Goal: Transaction & Acquisition: Subscribe to service/newsletter

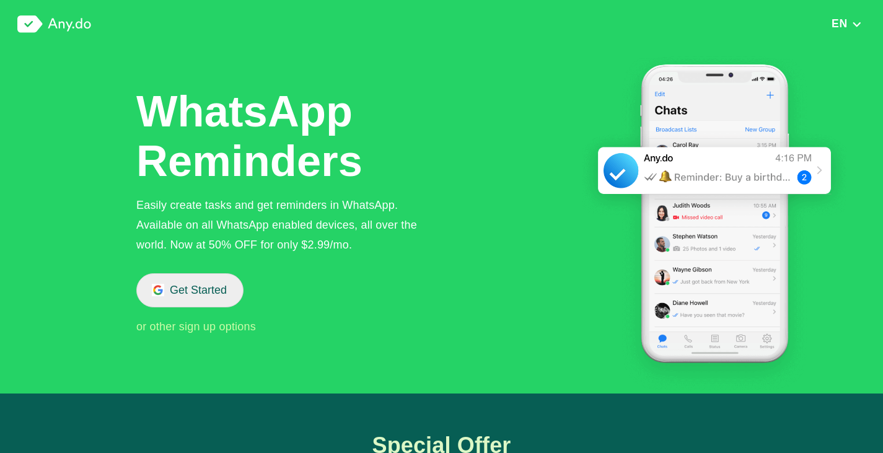
click at [213, 285] on button "Get Started" at bounding box center [189, 290] width 107 height 34
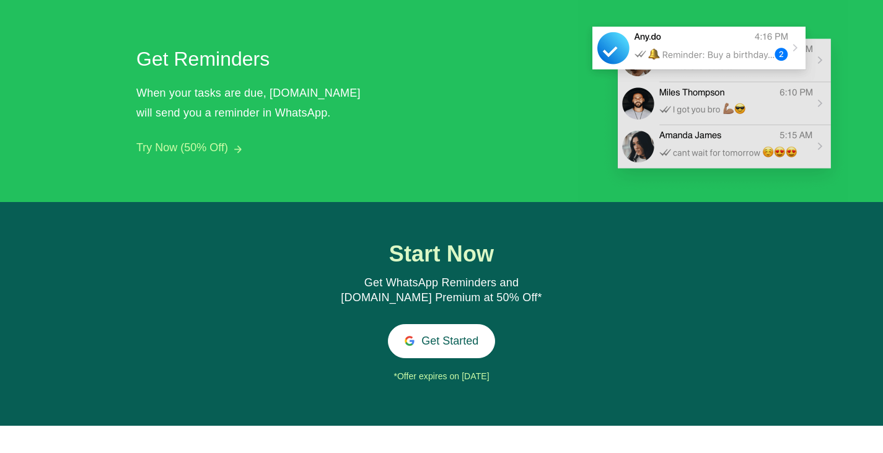
scroll to position [1273, 0]
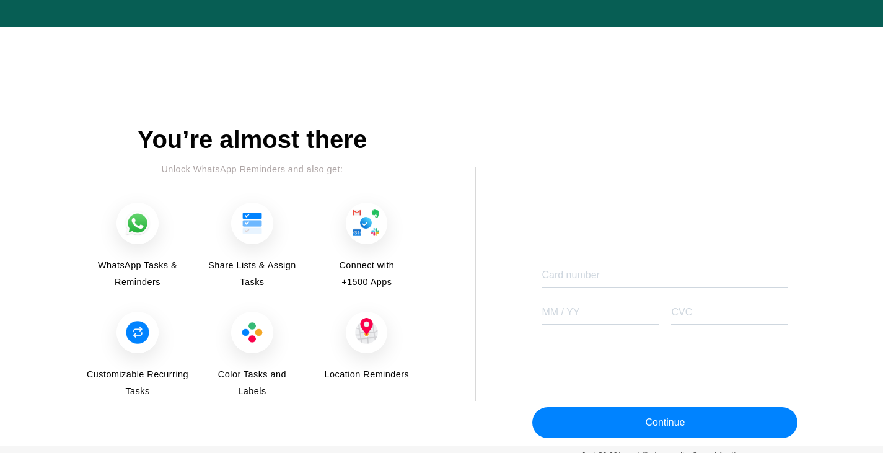
scroll to position [1524, 0]
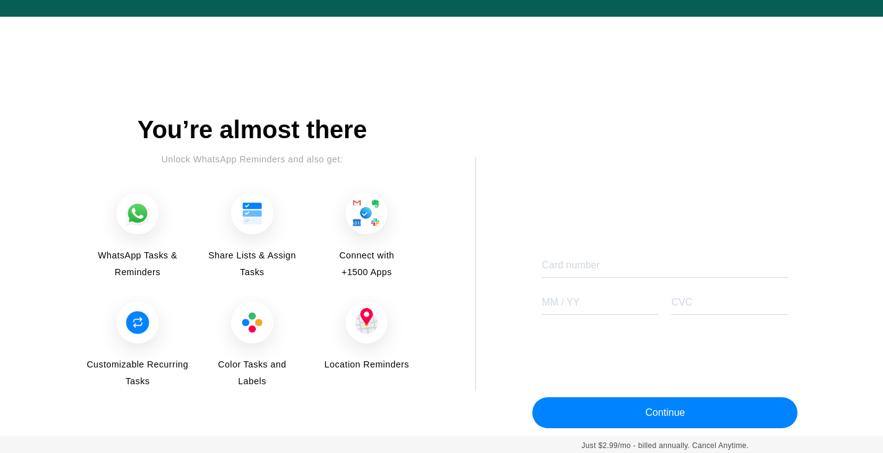
click at [148, 214] on img at bounding box center [138, 214] width 42 height 42
